Goal: Task Accomplishment & Management: Use online tool/utility

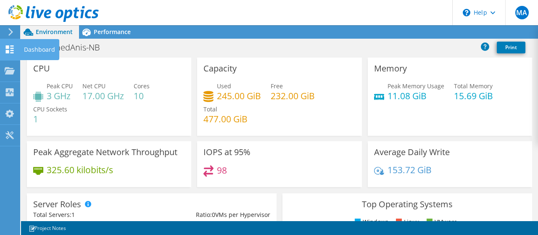
click at [5, 47] on icon at bounding box center [10, 49] width 10 height 8
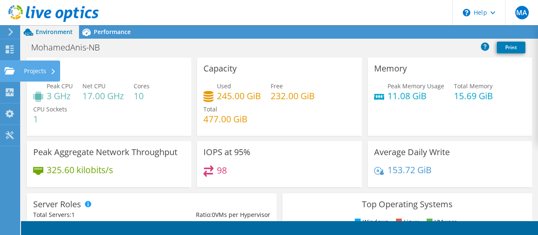
click at [50, 72] on div "Projects" at bounding box center [40, 71] width 40 height 21
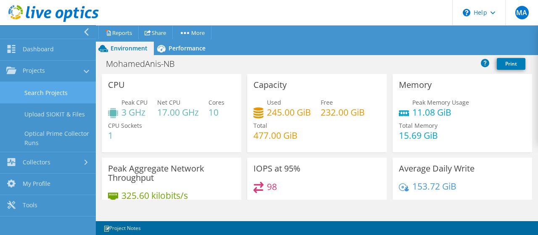
click at [51, 85] on link "Search Projects" at bounding box center [48, 92] width 96 height 21
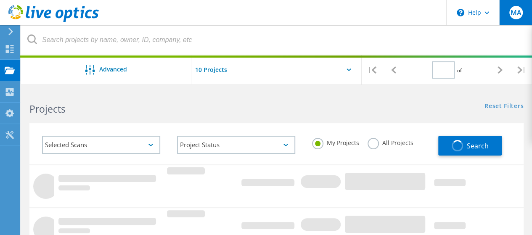
type input "1"
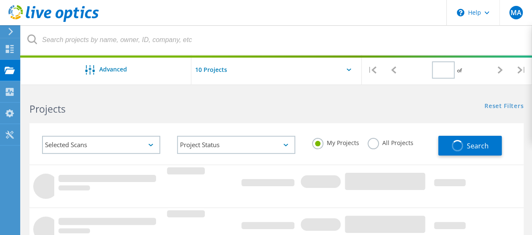
type input "1"
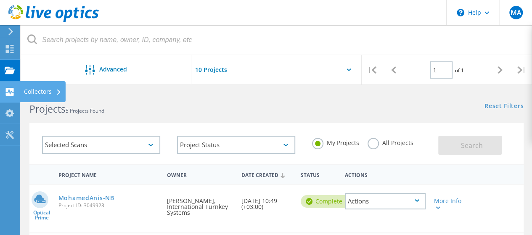
click at [43, 89] on div "Collectors" at bounding box center [42, 92] width 37 height 6
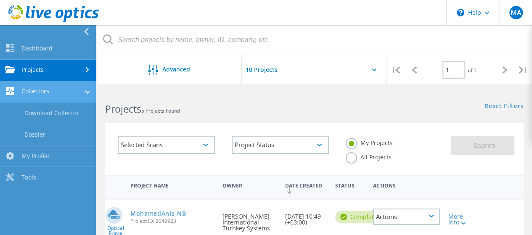
click at [34, 85] on link "Collectors" at bounding box center [48, 91] width 96 height 21
click at [20, 85] on link "Collectors" at bounding box center [48, 91] width 96 height 21
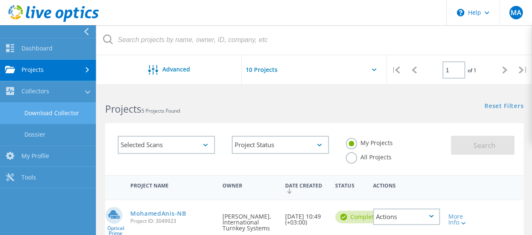
click at [43, 117] on link "Download Collector" at bounding box center [48, 113] width 96 height 21
